Goal: Task Accomplishment & Management: Use online tool/utility

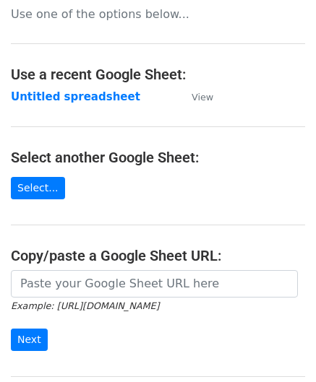
scroll to position [144, 0]
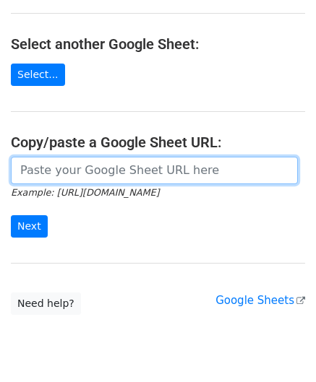
click at [46, 168] on input "url" at bounding box center [154, 170] width 287 height 27
paste input "[URL][DOMAIN_NAME]"
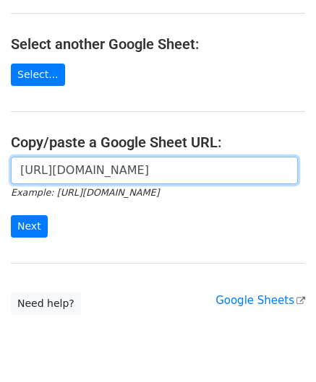
scroll to position [0, 324]
type input "[URL][DOMAIN_NAME]"
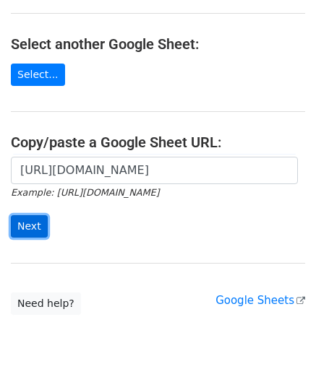
click at [27, 222] on input "Next" at bounding box center [29, 226] width 37 height 22
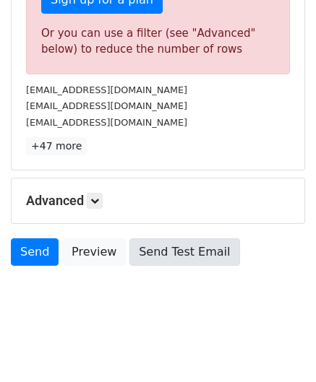
scroll to position [488, 0]
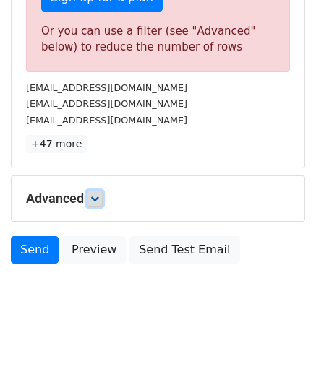
click at [99, 198] on icon at bounding box center [94, 198] width 9 height 9
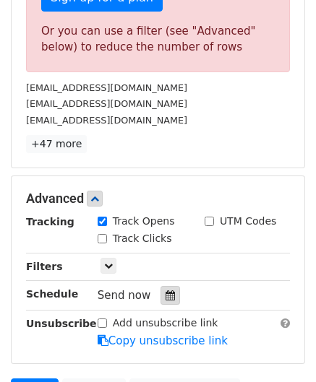
click at [165, 290] on icon at bounding box center [169, 295] width 9 height 10
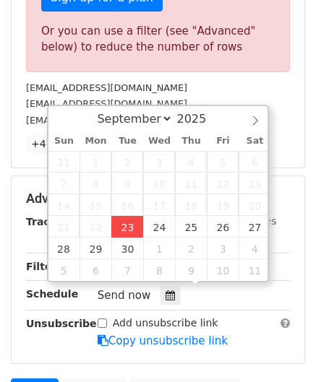
type input "[DATE] 12:00"
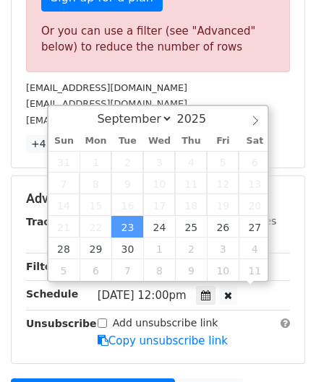
scroll to position [0, 0]
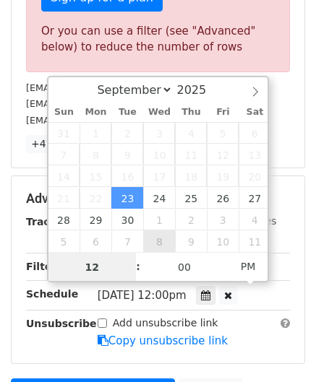
paste input "4"
type input "4"
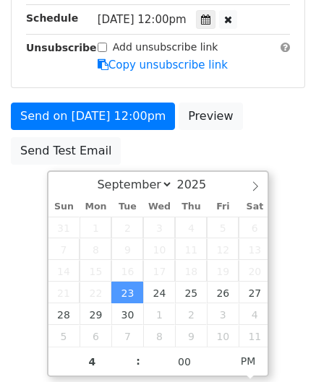
type input "[DATE] 16:00"
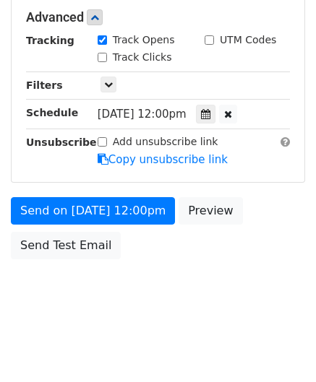
click at [285, 269] on html "New Campaign Daily emails left: 0 Google Sheet: Untitled spreadsheet Variables …" at bounding box center [158, 42] width 316 height 680
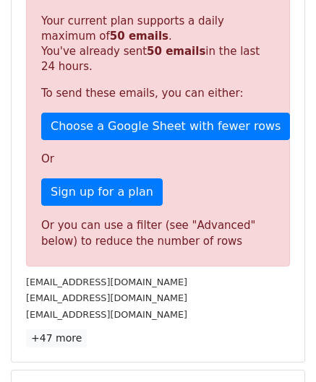
scroll to position [662, 0]
